Goal: Task Accomplishment & Management: Complete application form

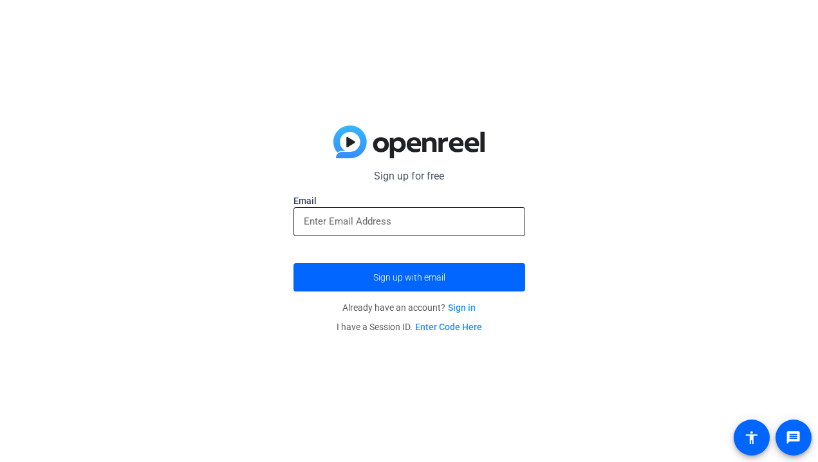
click at [422, 228] on input "email" at bounding box center [409, 221] width 211 height 15
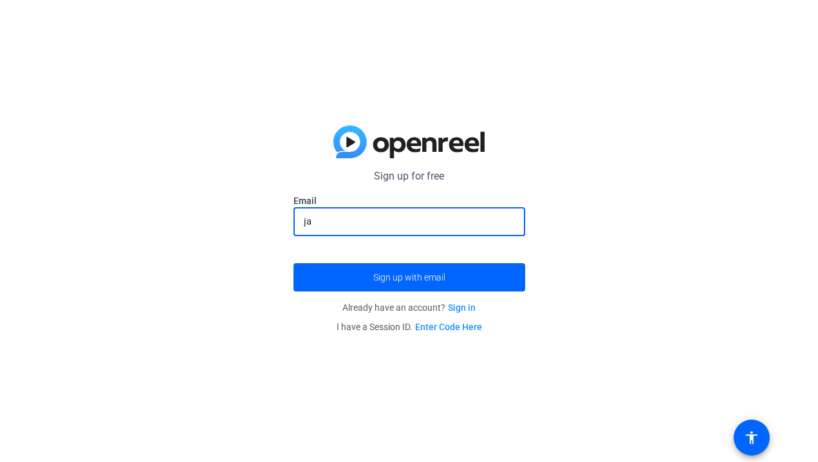
type input "j"
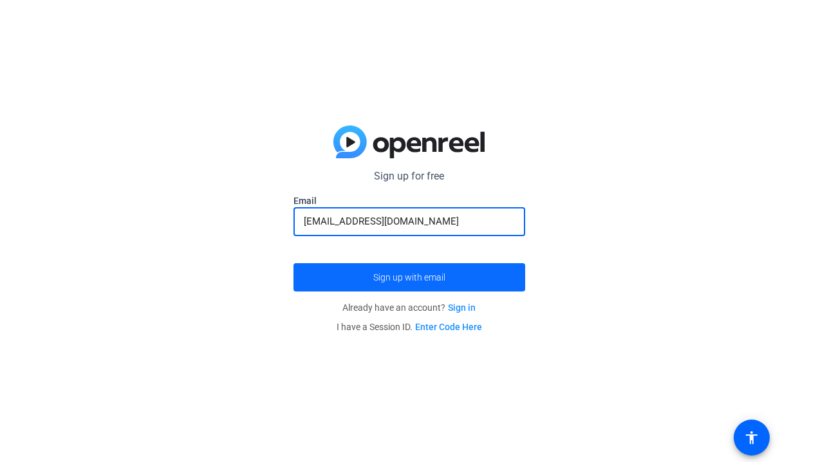
type input "[EMAIL_ADDRESS][DOMAIN_NAME]"
click at [445, 269] on span "submit" at bounding box center [410, 277] width 232 height 31
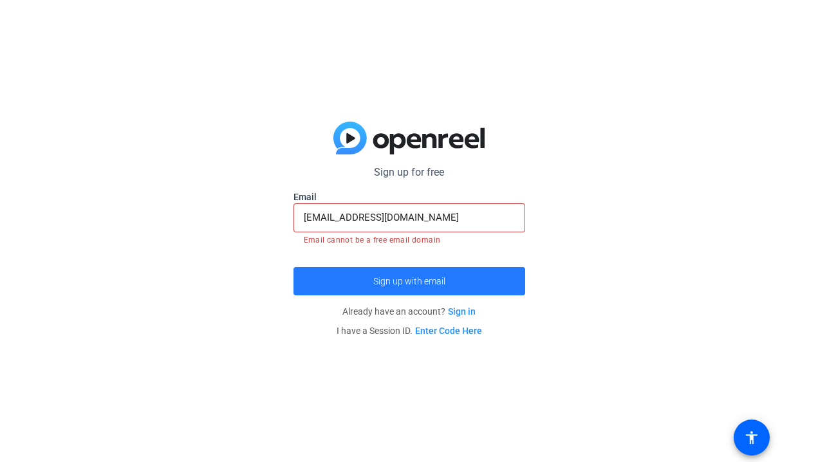
click at [466, 273] on span "submit" at bounding box center [410, 281] width 232 height 31
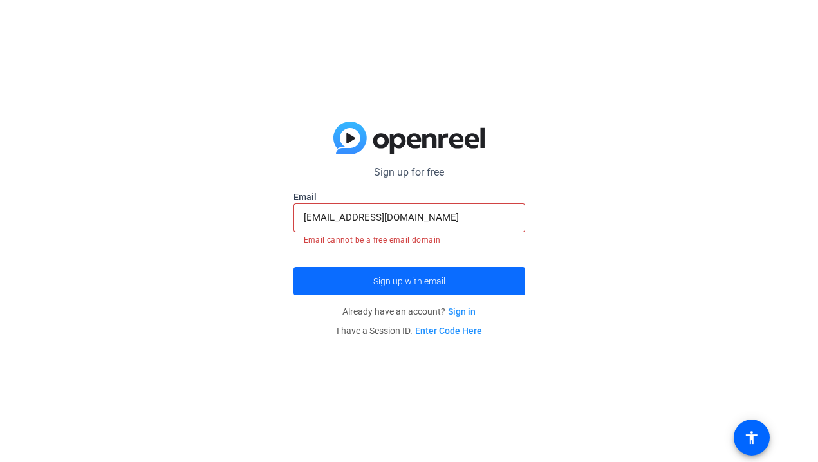
click at [465, 275] on span "submit" at bounding box center [410, 281] width 232 height 31
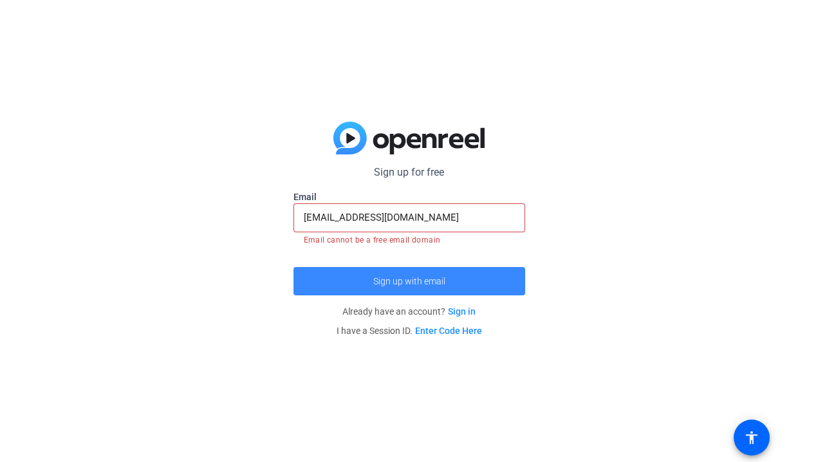
click at [465, 275] on span "submit" at bounding box center [410, 281] width 232 height 31
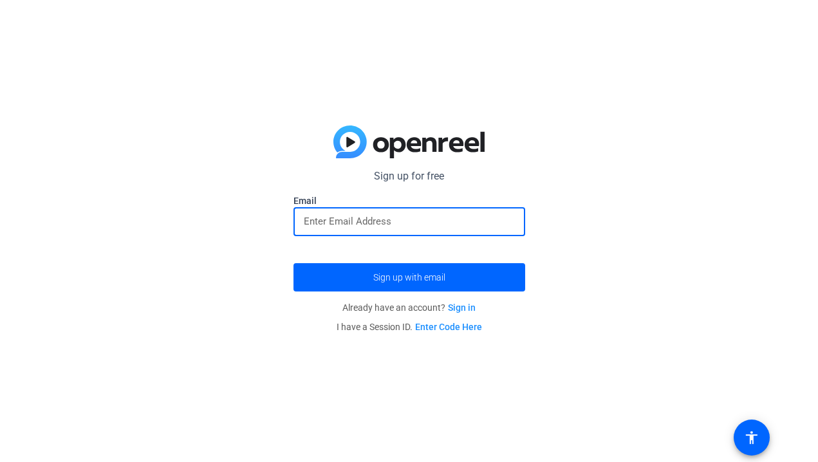
click at [439, 226] on input "email" at bounding box center [409, 221] width 211 height 15
type input "[EMAIL_ADDRESS][DOMAIN_NAME]"
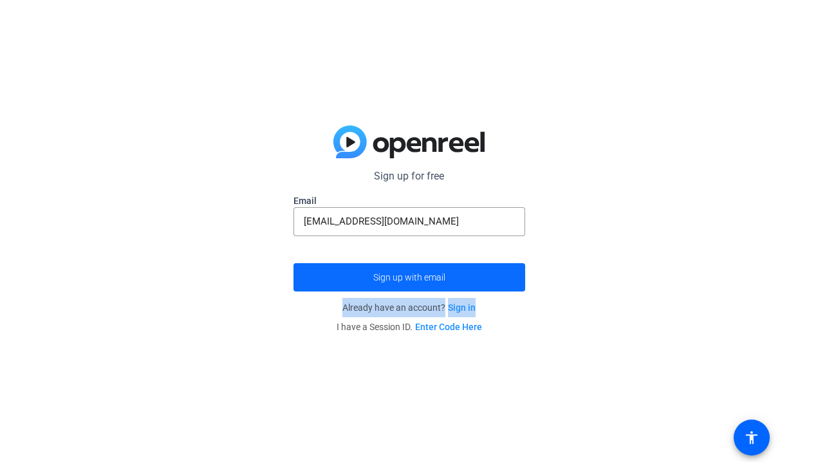
drag, startPoint x: 511, startPoint y: 295, endPoint x: 474, endPoint y: 272, distance: 43.7
click at [481, 275] on openreel-guest-magiclink-form "Sign up for free Email [EMAIL_ADDRESS][DOMAIN_NAME] Sign up with email Already …" at bounding box center [410, 253] width 232 height 168
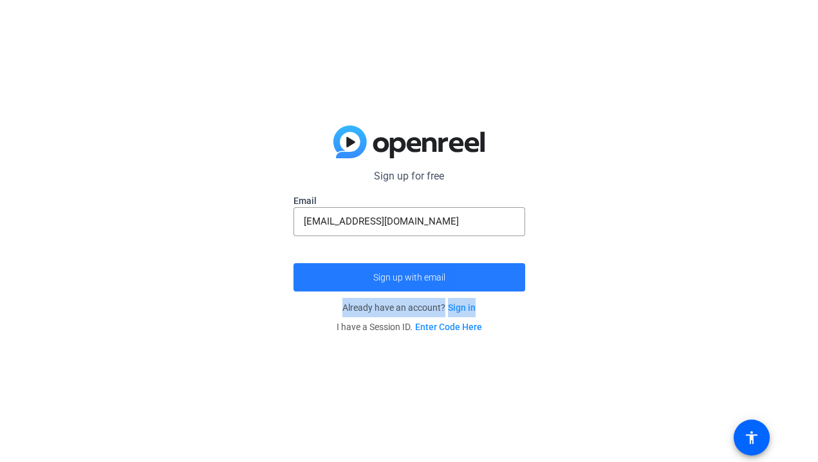
click at [508, 272] on span "submit" at bounding box center [410, 277] width 232 height 31
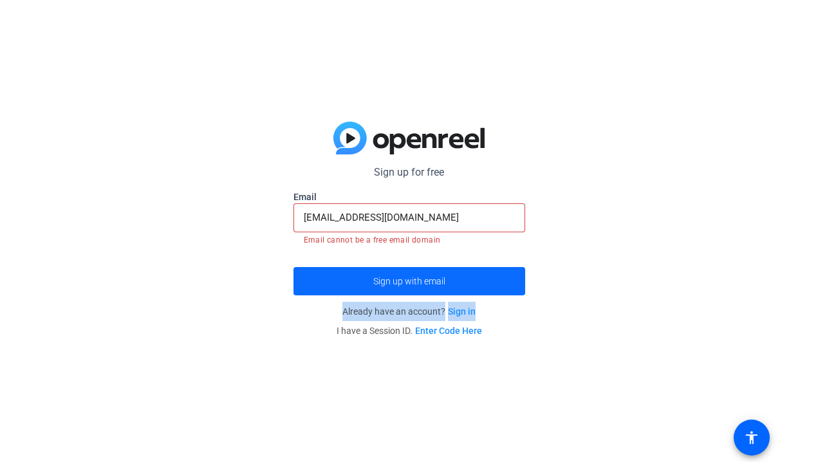
click at [481, 276] on span "submit" at bounding box center [410, 281] width 232 height 31
